Goal: Check status

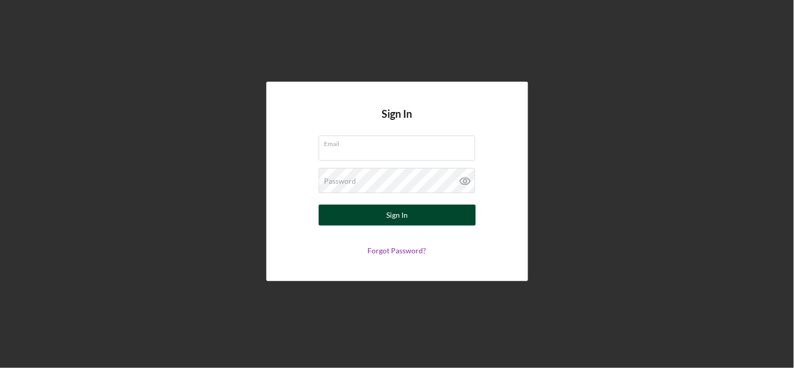
type input "[EMAIL_ADDRESS][DOMAIN_NAME]"
click at [393, 214] on div "Sign In" at bounding box center [396, 215] width 21 height 21
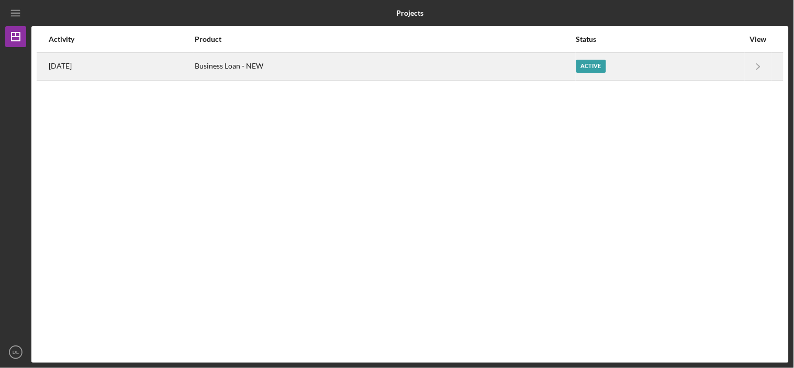
click at [72, 66] on time "[DATE]" at bounding box center [60, 66] width 23 height 8
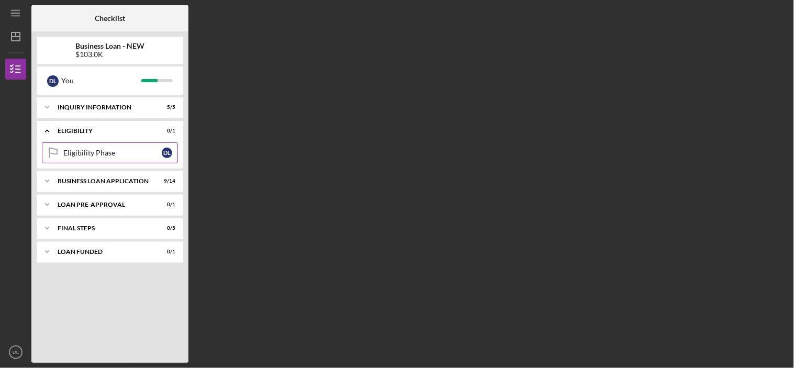
click at [104, 150] on div "Eligibility Phase" at bounding box center [112, 153] width 98 height 8
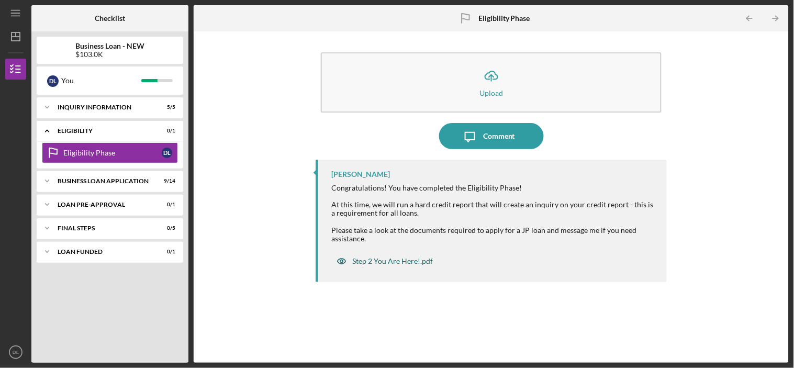
click at [382, 261] on div "Step 2 You Are Here!.pdf" at bounding box center [392, 261] width 81 height 8
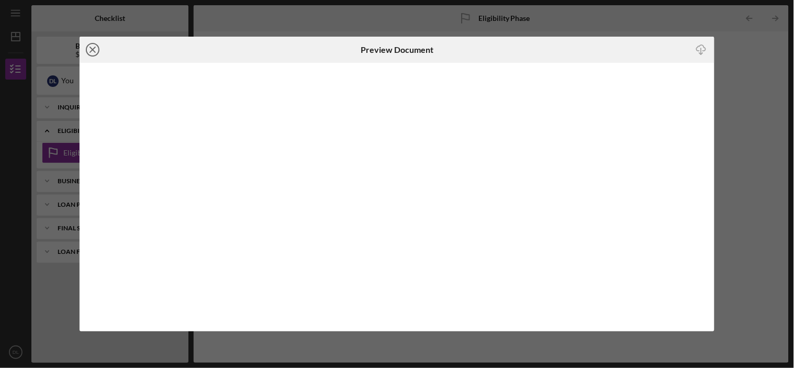
click at [94, 48] on line at bounding box center [92, 49] width 5 height 5
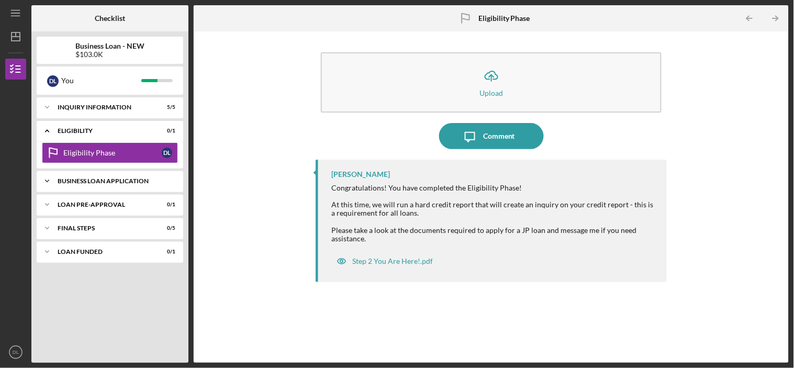
click at [96, 176] on div "Icon/Expander BUSINESS LOAN APPLICATION 9 / 14" at bounding box center [110, 181] width 146 height 21
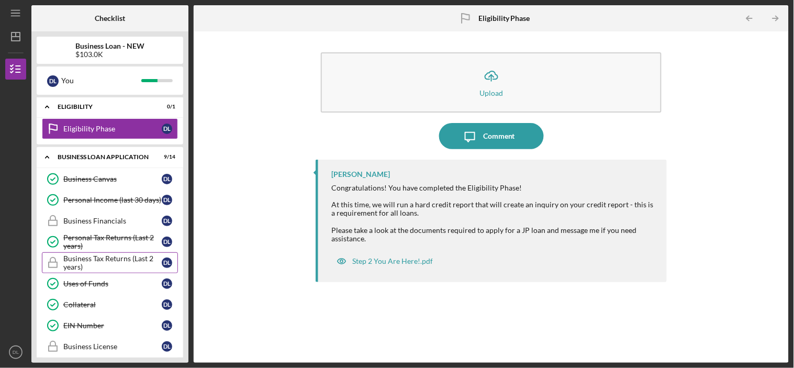
scroll to position [58, 0]
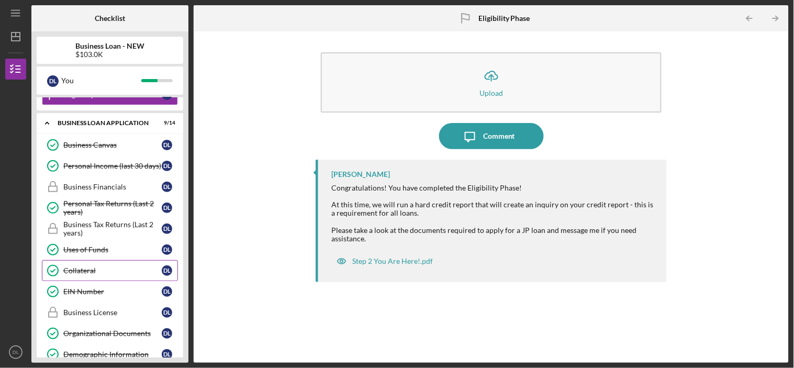
click at [84, 265] on link "Collateral Collateral D L" at bounding box center [110, 270] width 136 height 21
